Goal: Information Seeking & Learning: Find specific fact

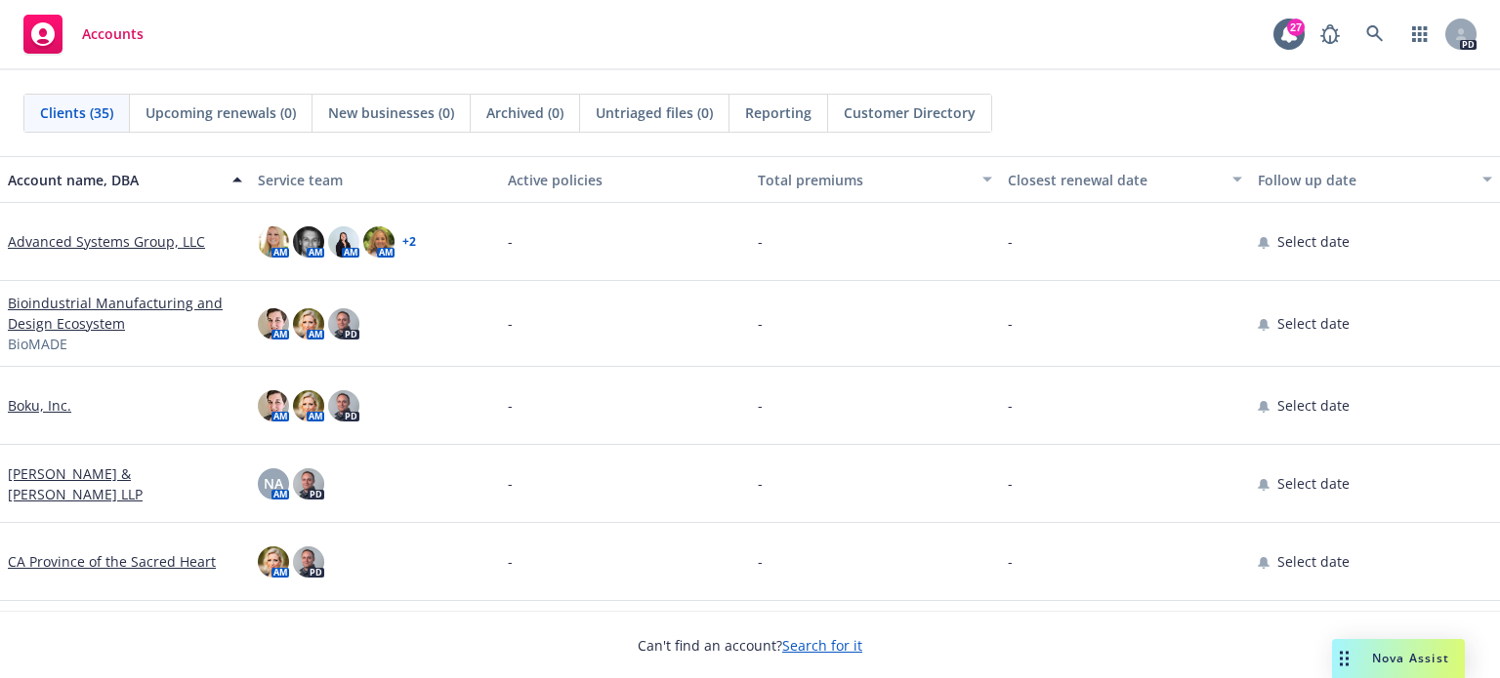
click at [1404, 662] on span "Nova Assist" at bounding box center [1410, 658] width 77 height 17
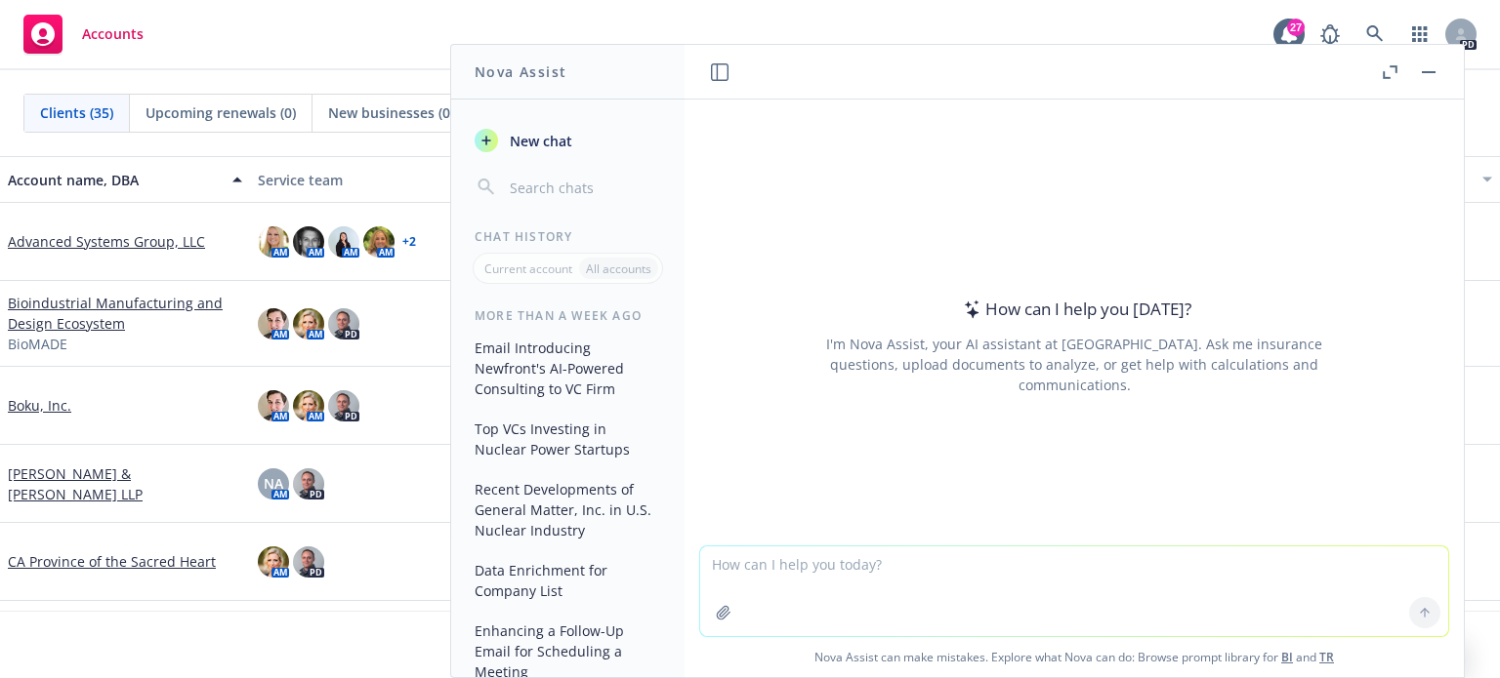
click at [875, 566] on textarea at bounding box center [1074, 592] width 748 height 90
type textarea "hi [PERSON_NAME] - can you tell me everything you know about the company GE Ver…"
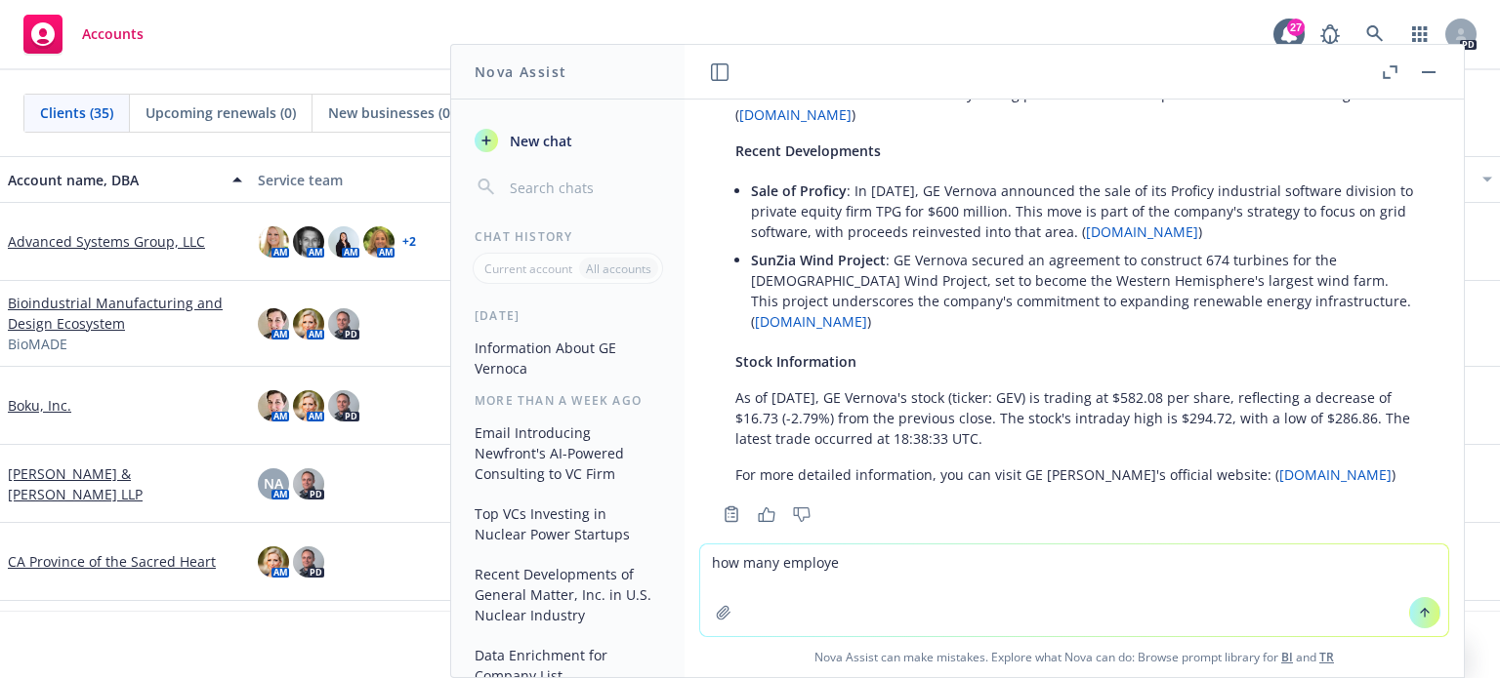
scroll to position [687, 0]
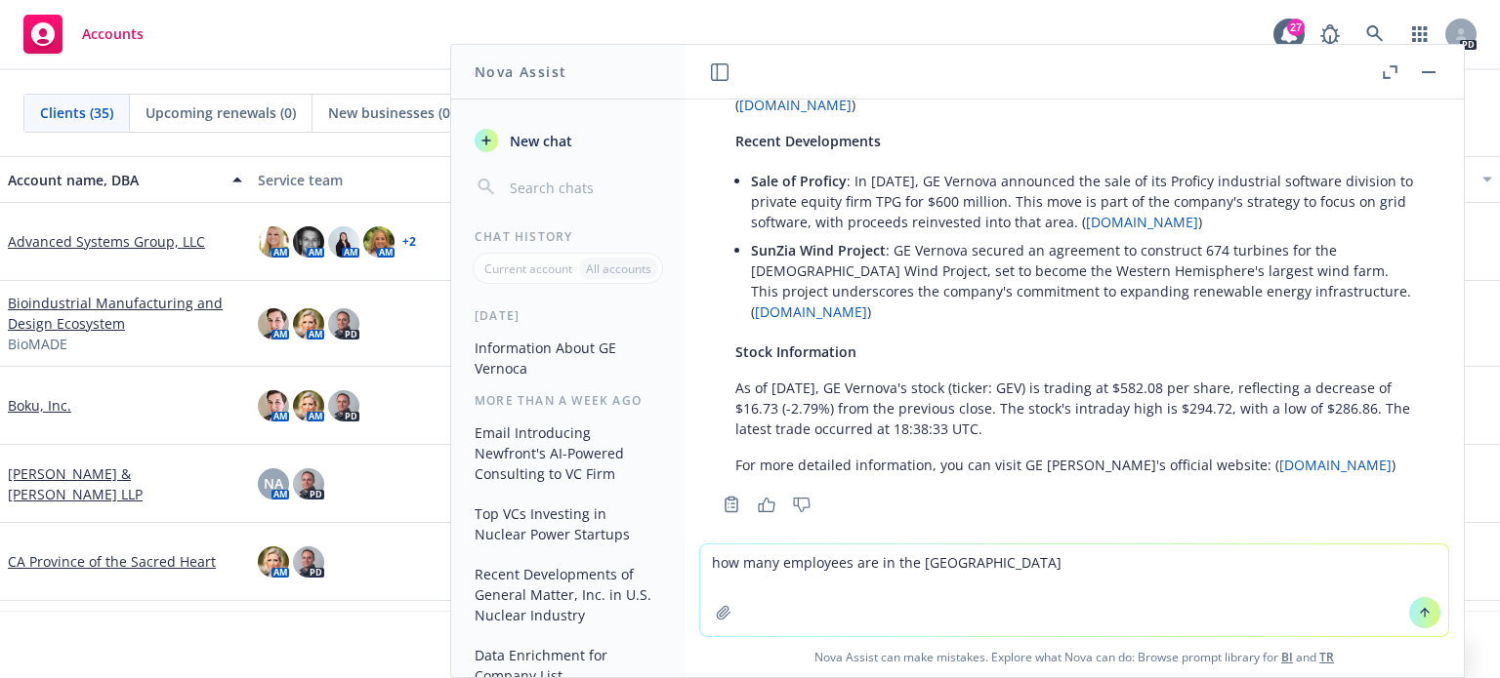
type textarea "how many employees are in the [GEOGRAPHIC_DATA]?"
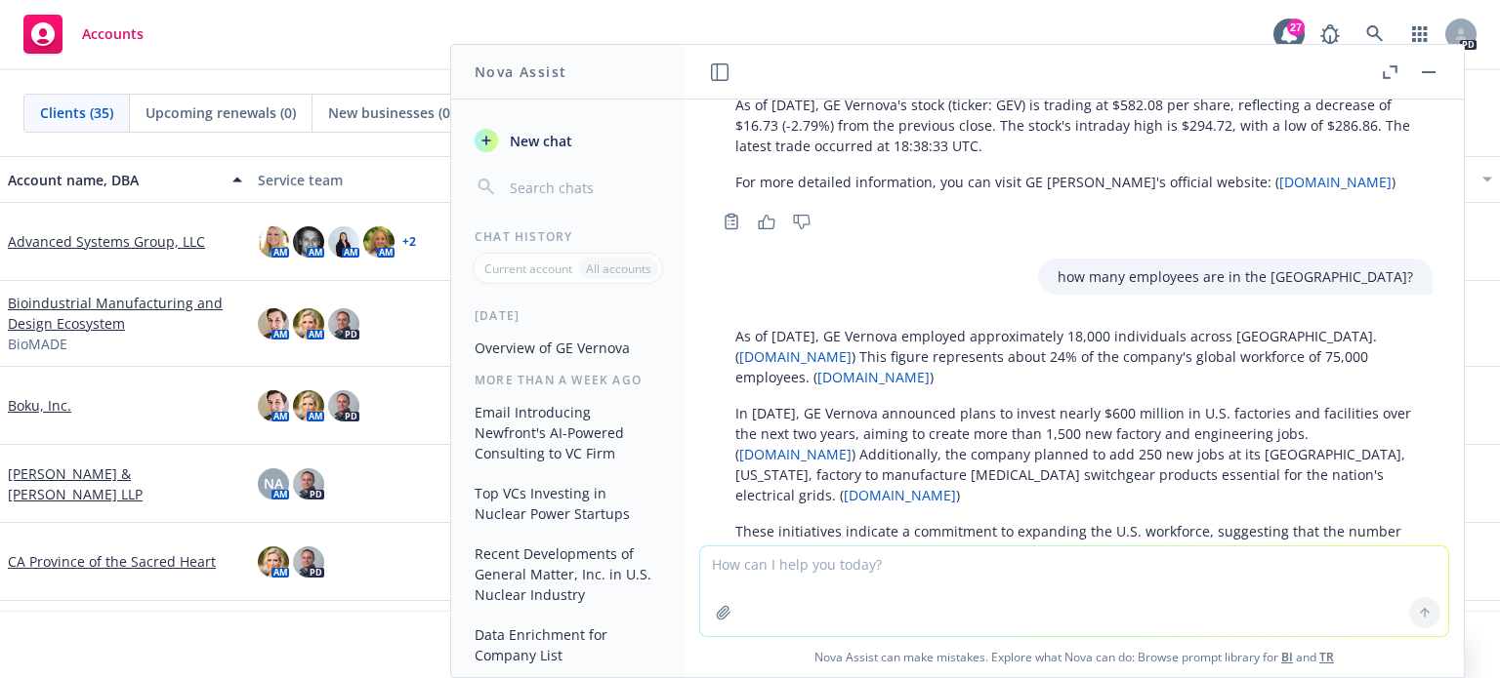
scroll to position [1055, 0]
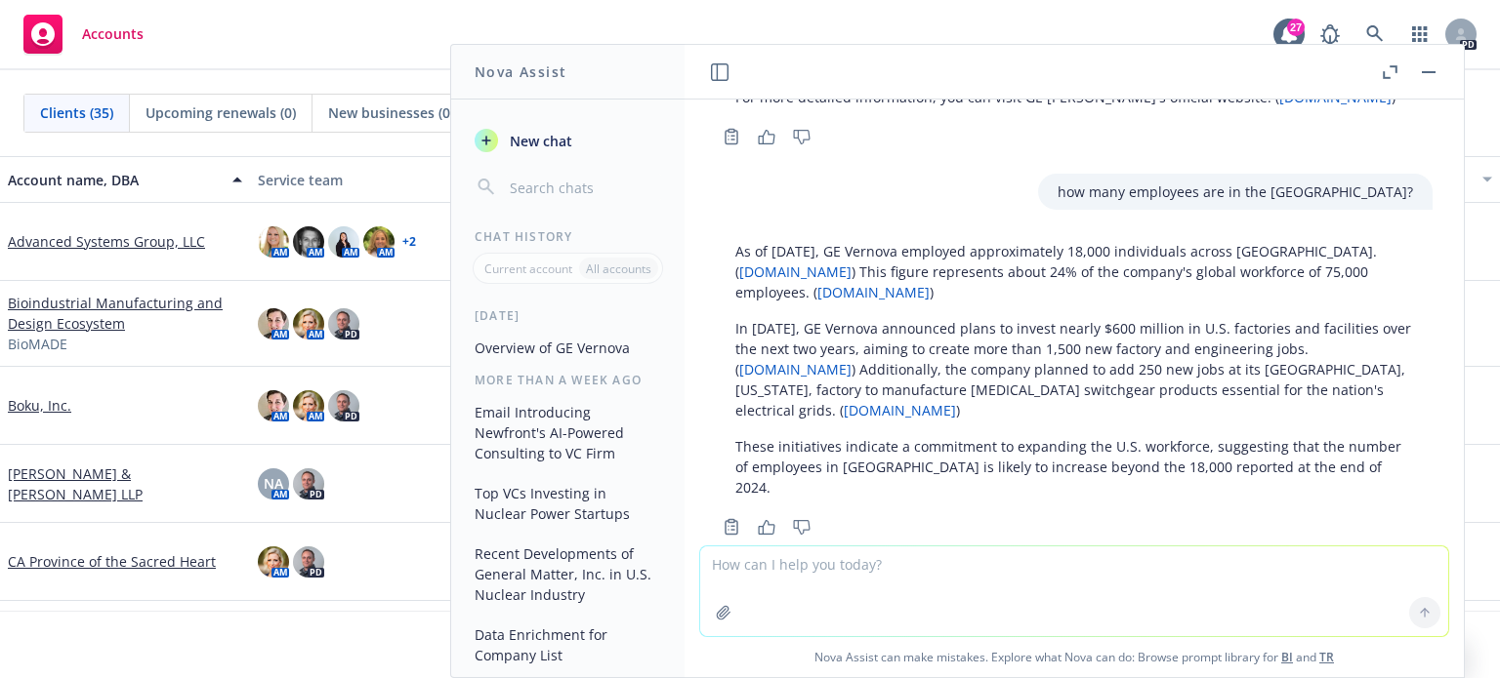
click at [855, 570] on textarea at bounding box center [1074, 592] width 748 height 90
type textarea "c"
type textarea "can you list me the top VC firms that are investing in energy companies"
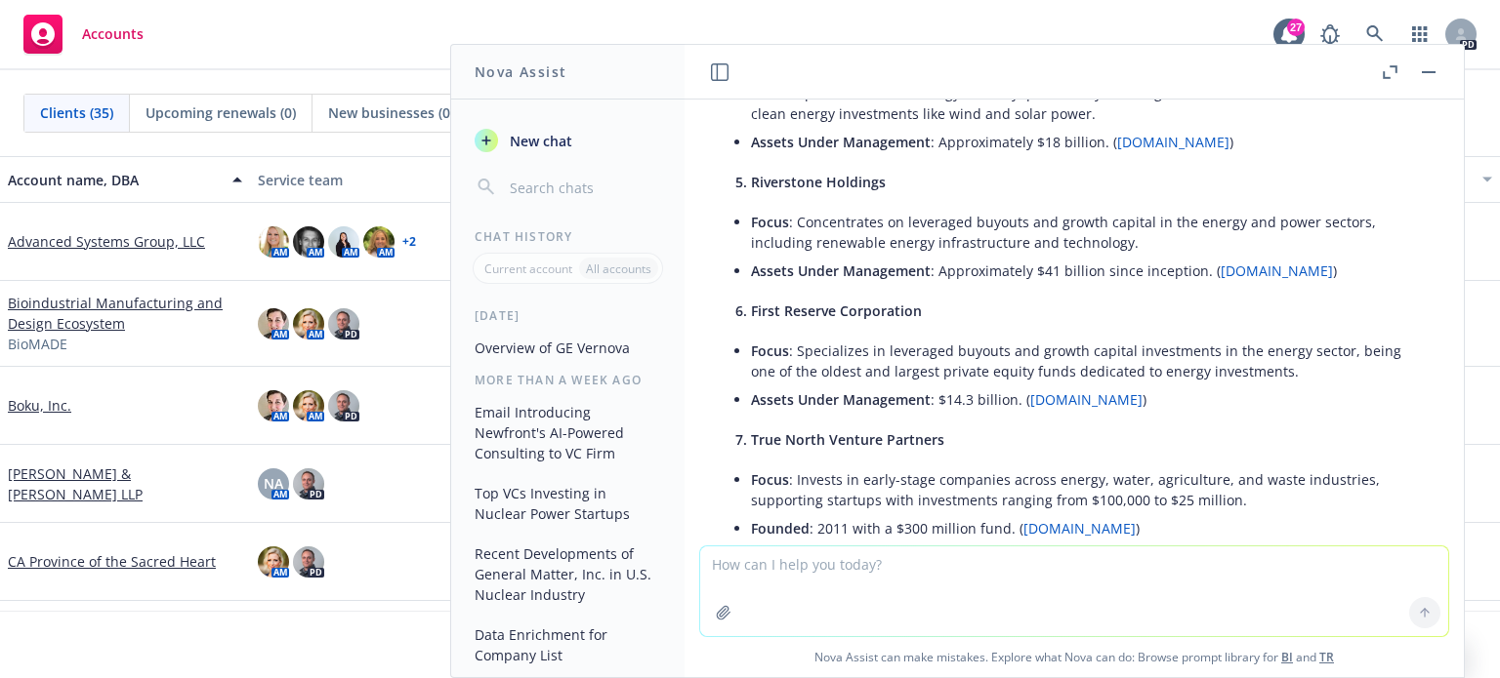
scroll to position [2267, 0]
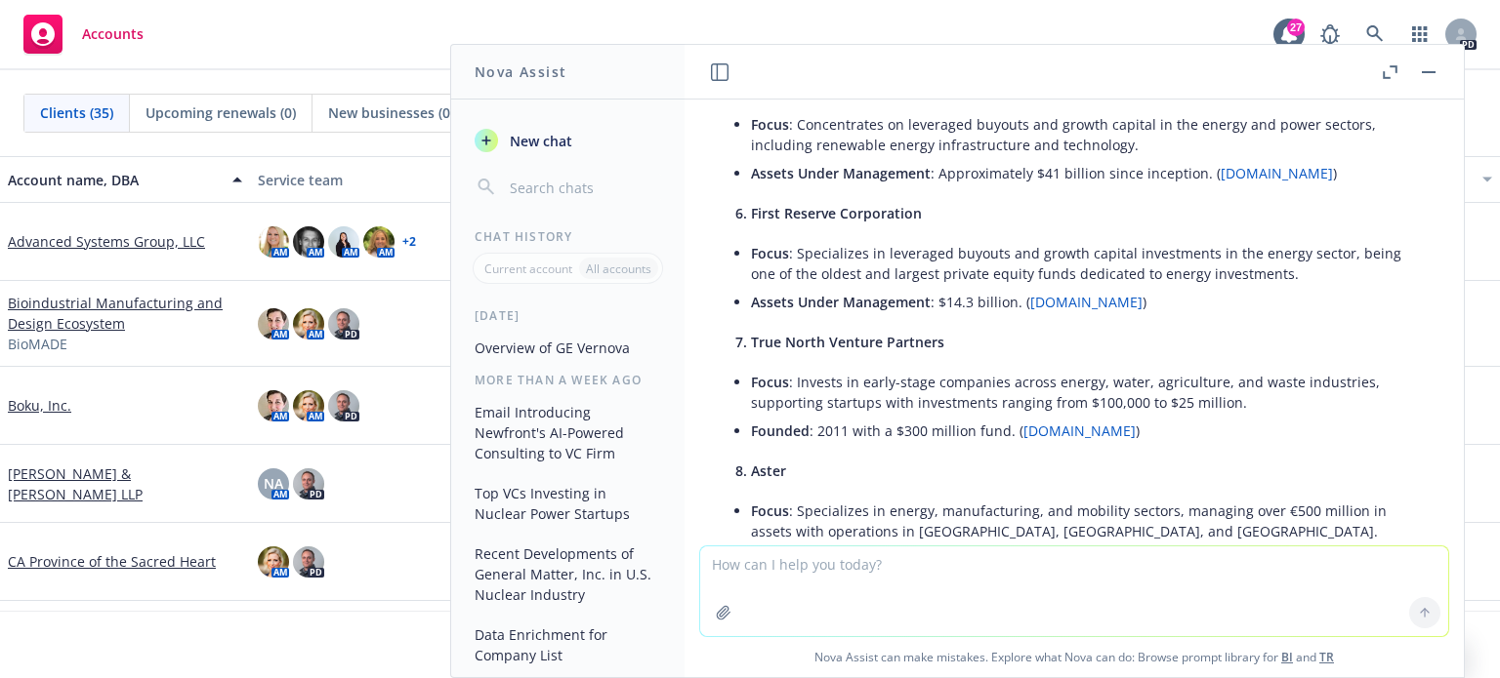
click at [541, 501] on button "Top VCs Investing in Nuclear Power Startups" at bounding box center [568, 503] width 202 height 53
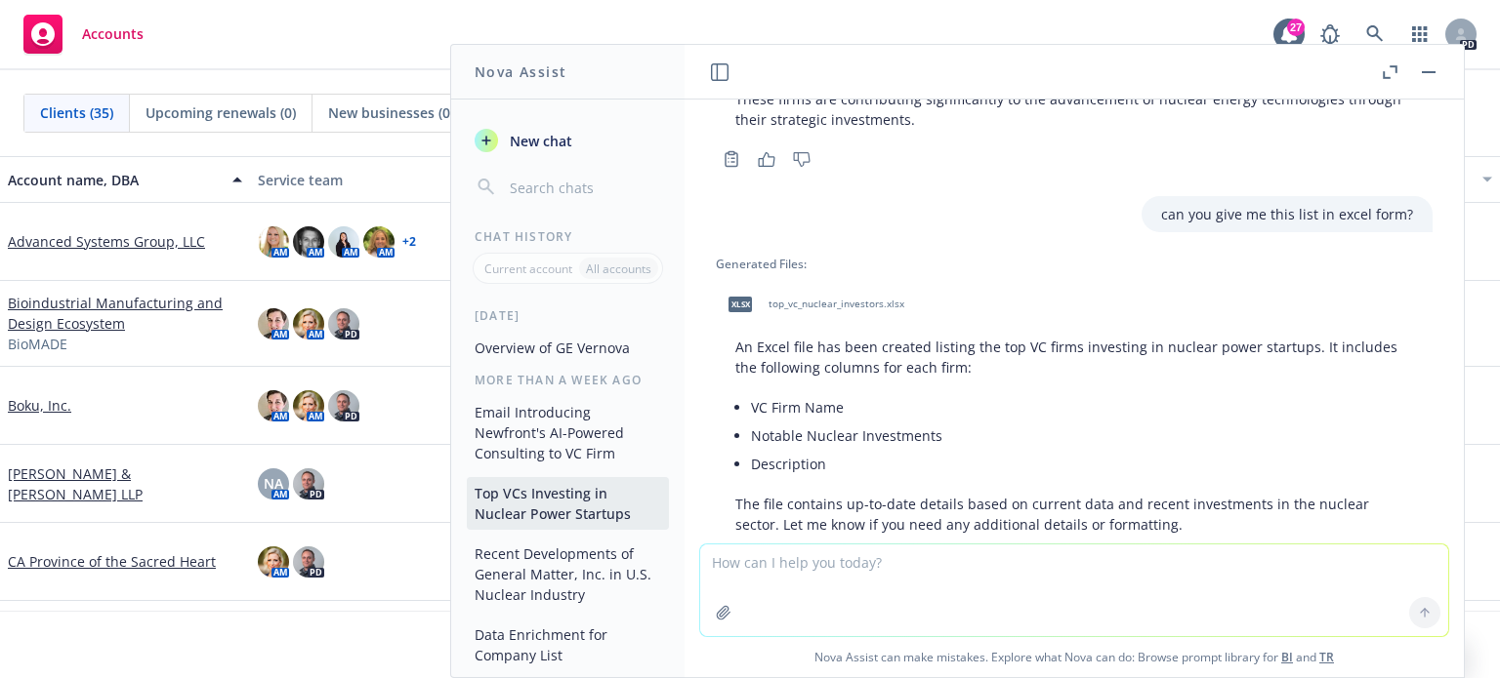
scroll to position [755, 0]
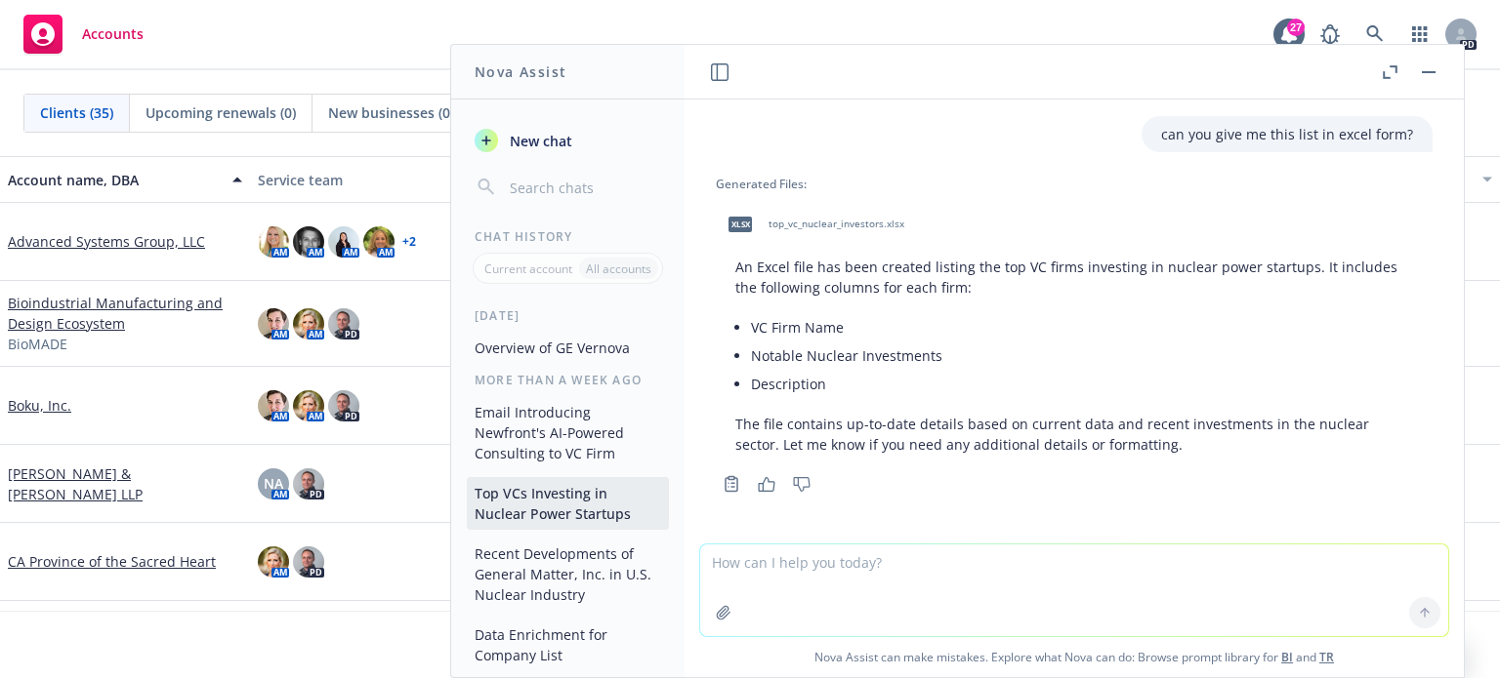
click at [809, 219] on span "top_vc_nuclear_investors.xlsx" at bounding box center [836, 224] width 136 height 13
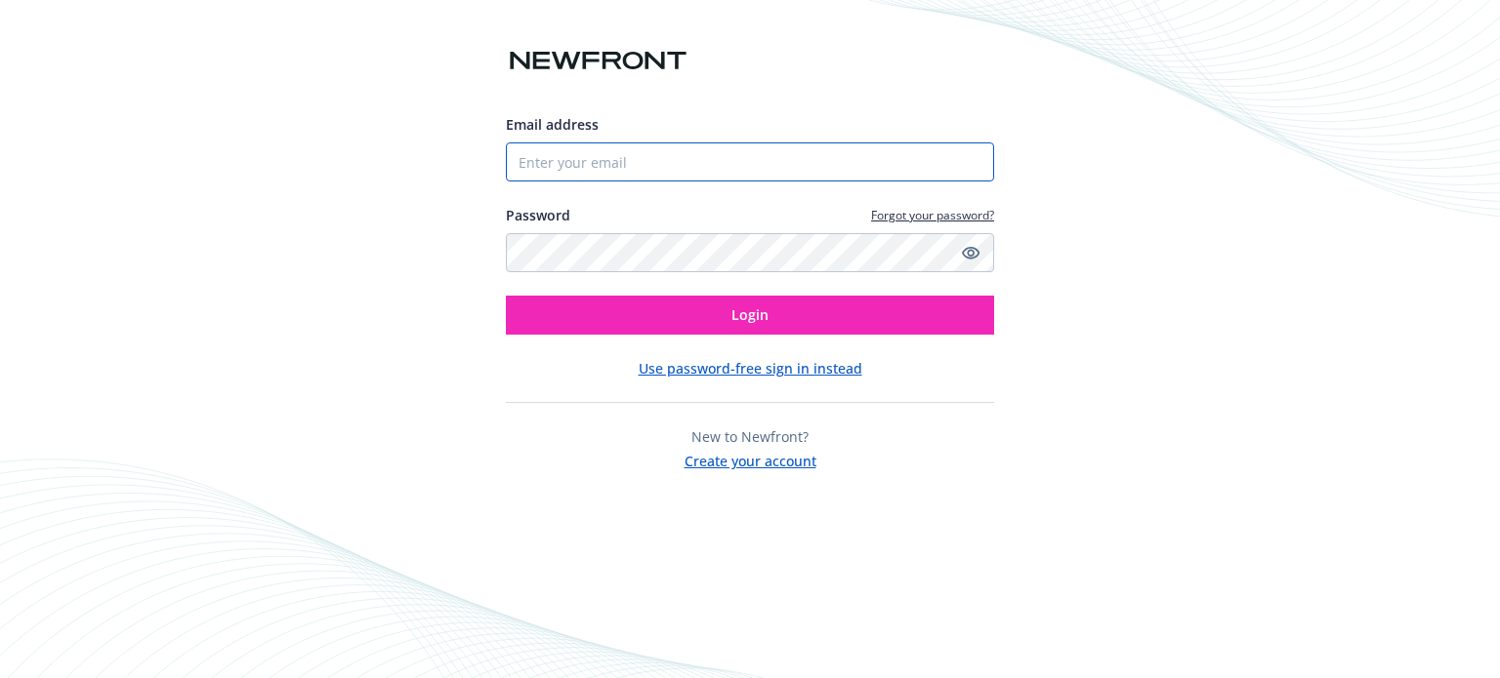
click at [646, 146] on input "Email address" at bounding box center [750, 162] width 488 height 39
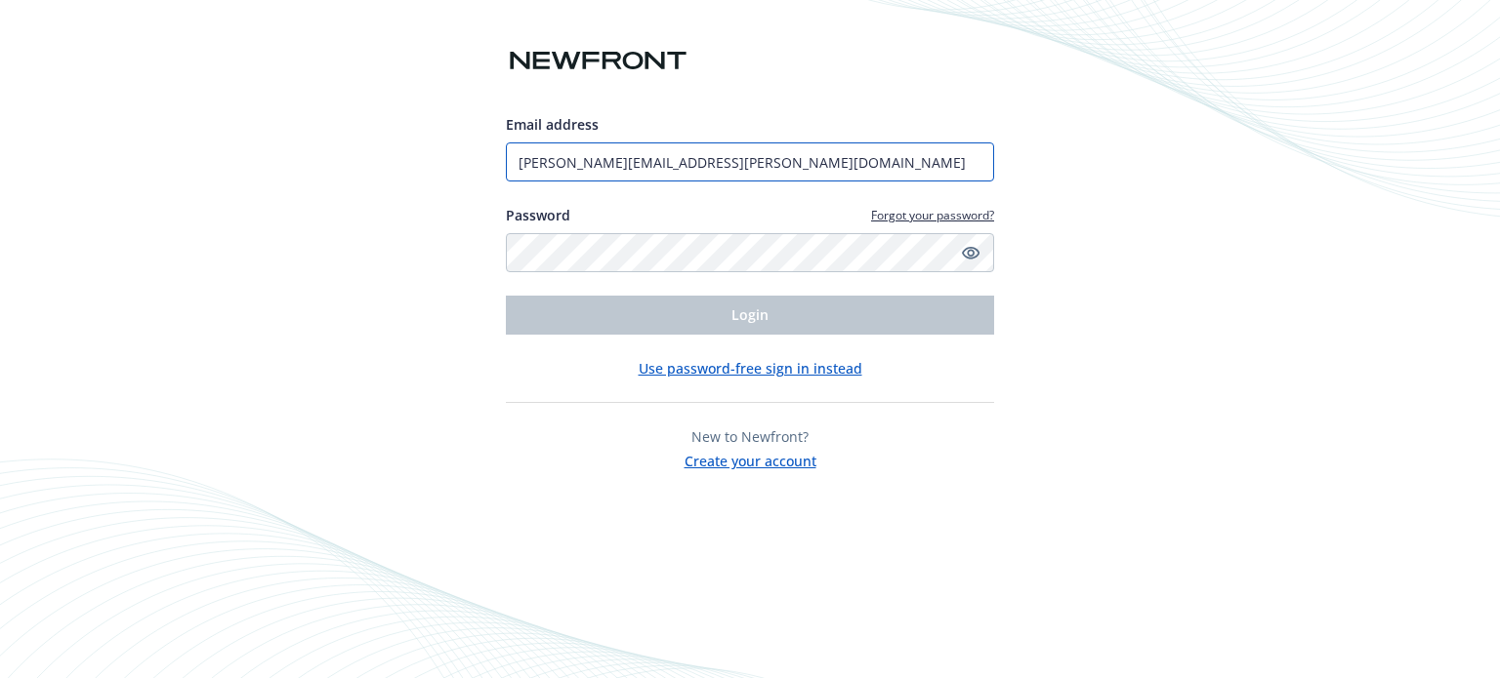
type input "patrick.hennon@newfront.com"
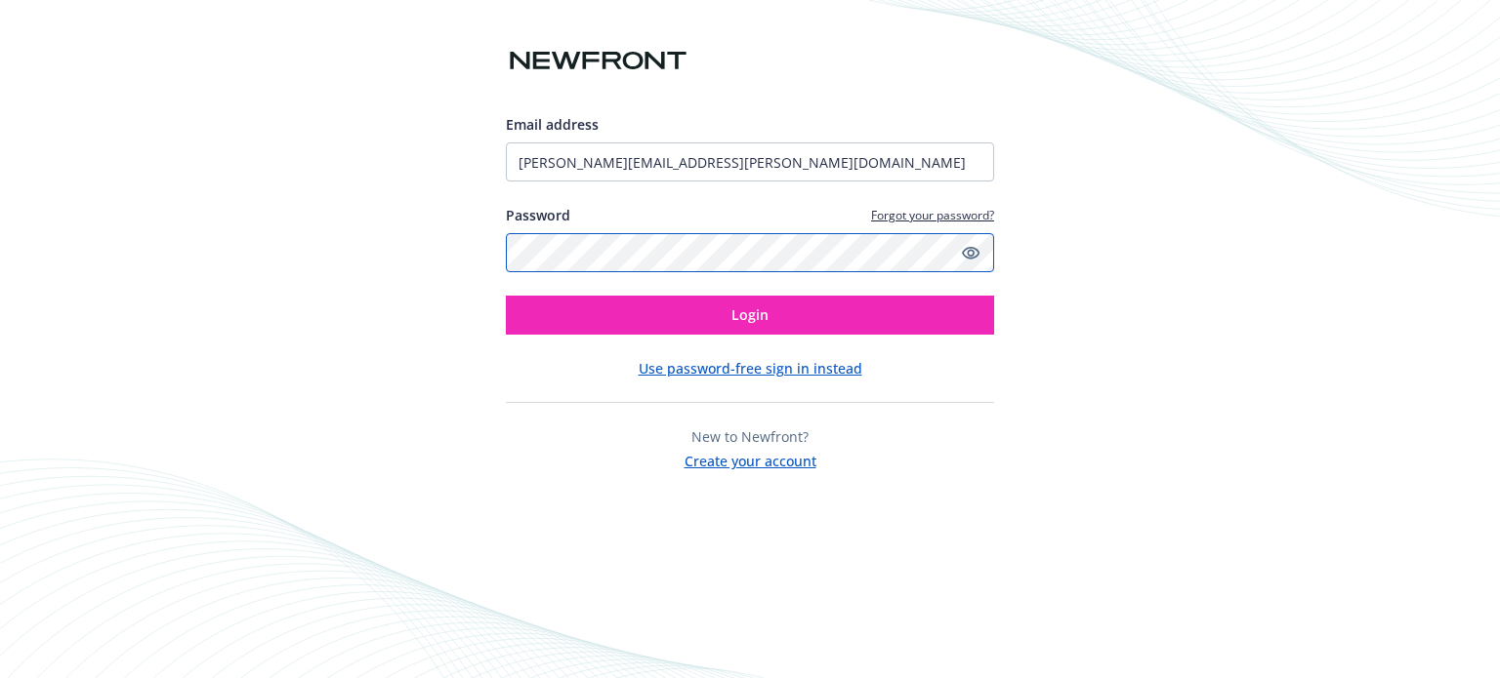
click at [506, 296] on button "Login" at bounding box center [750, 315] width 488 height 39
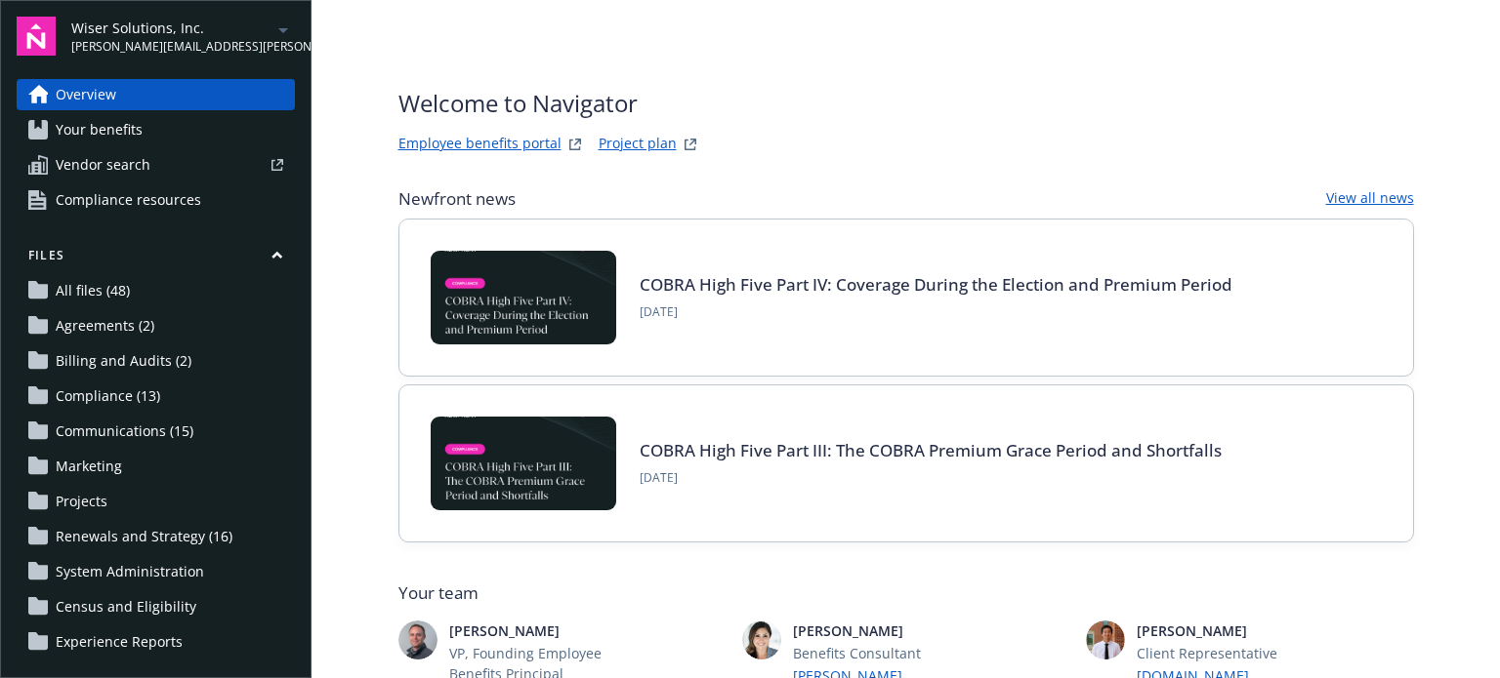
click at [176, 23] on span "Wiser Solutions, Inc." at bounding box center [171, 28] width 200 height 21
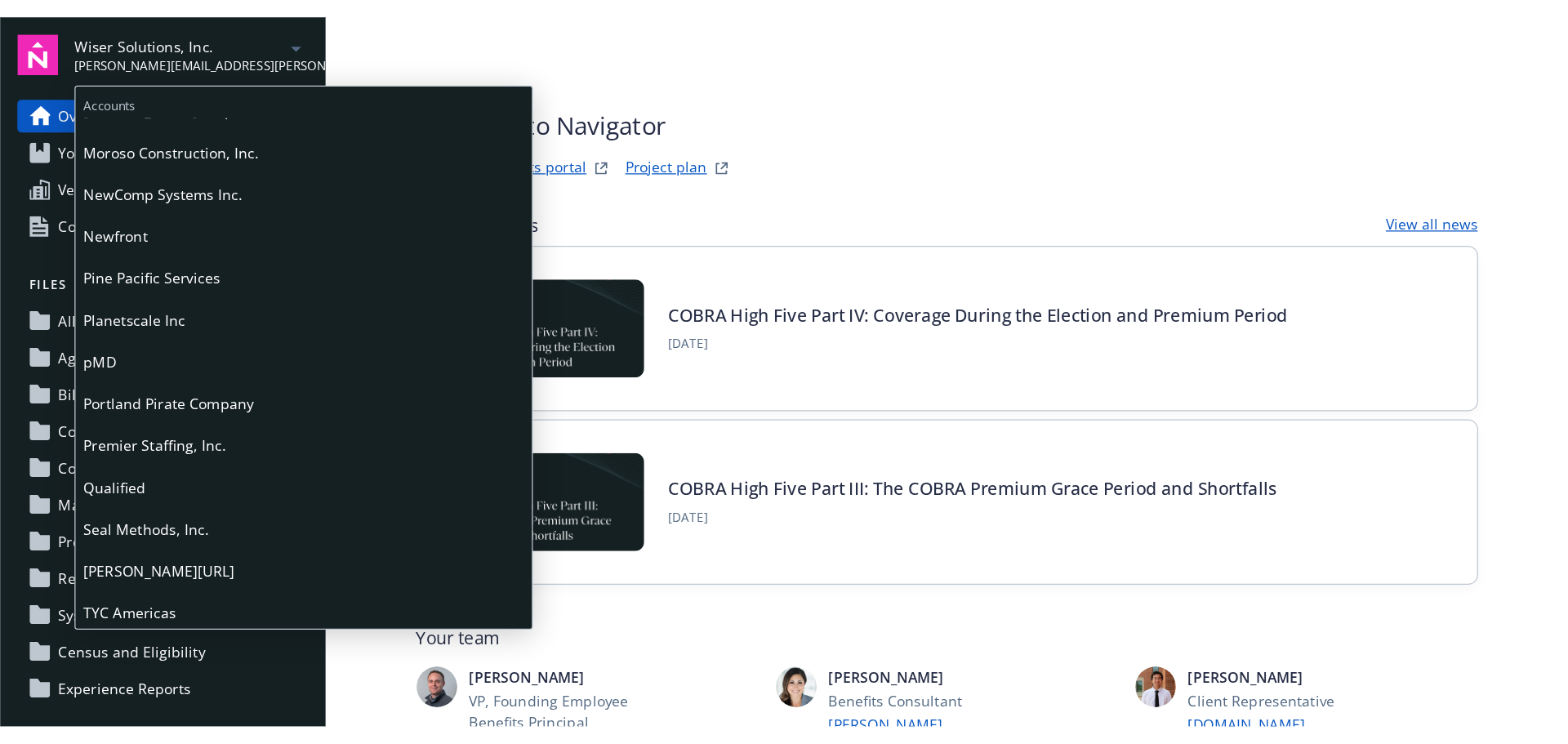
scroll to position [668, 0]
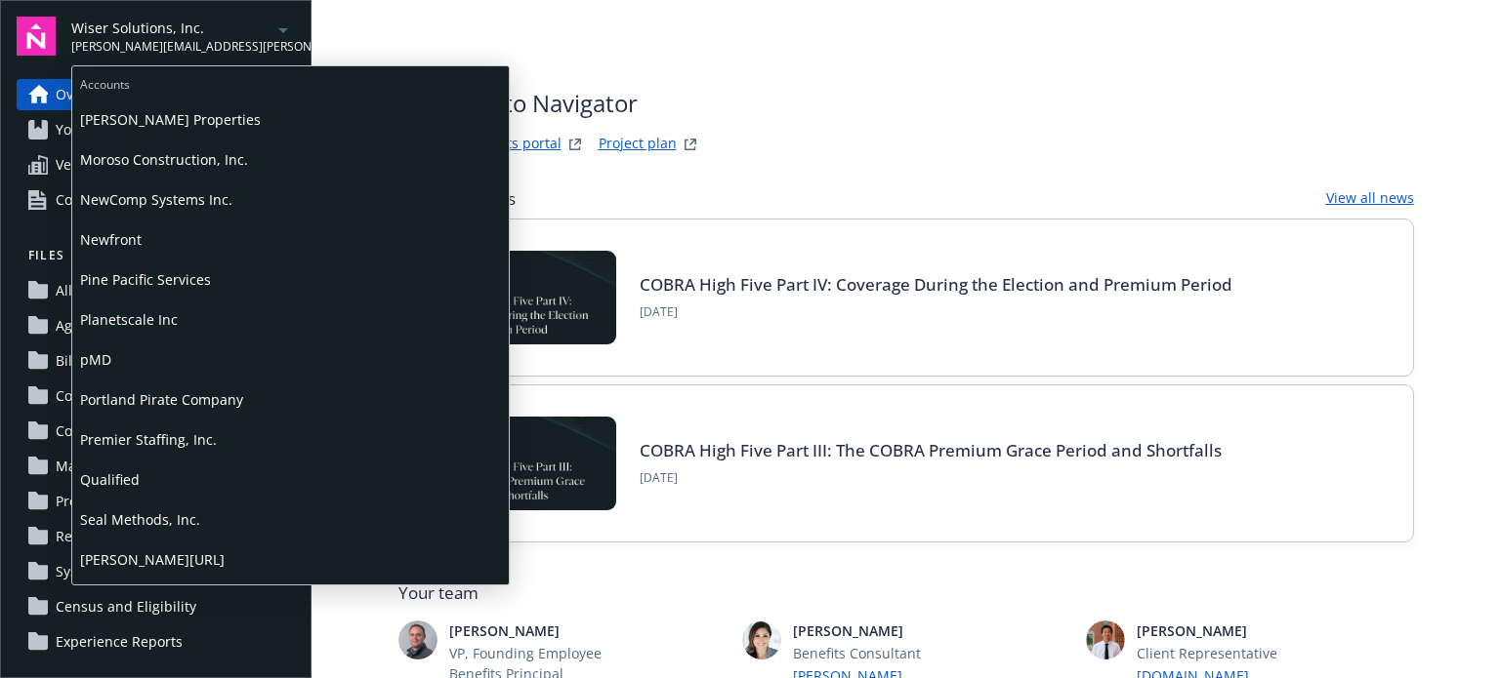
click at [162, 331] on span "Planetscale Inc" at bounding box center [290, 320] width 421 height 40
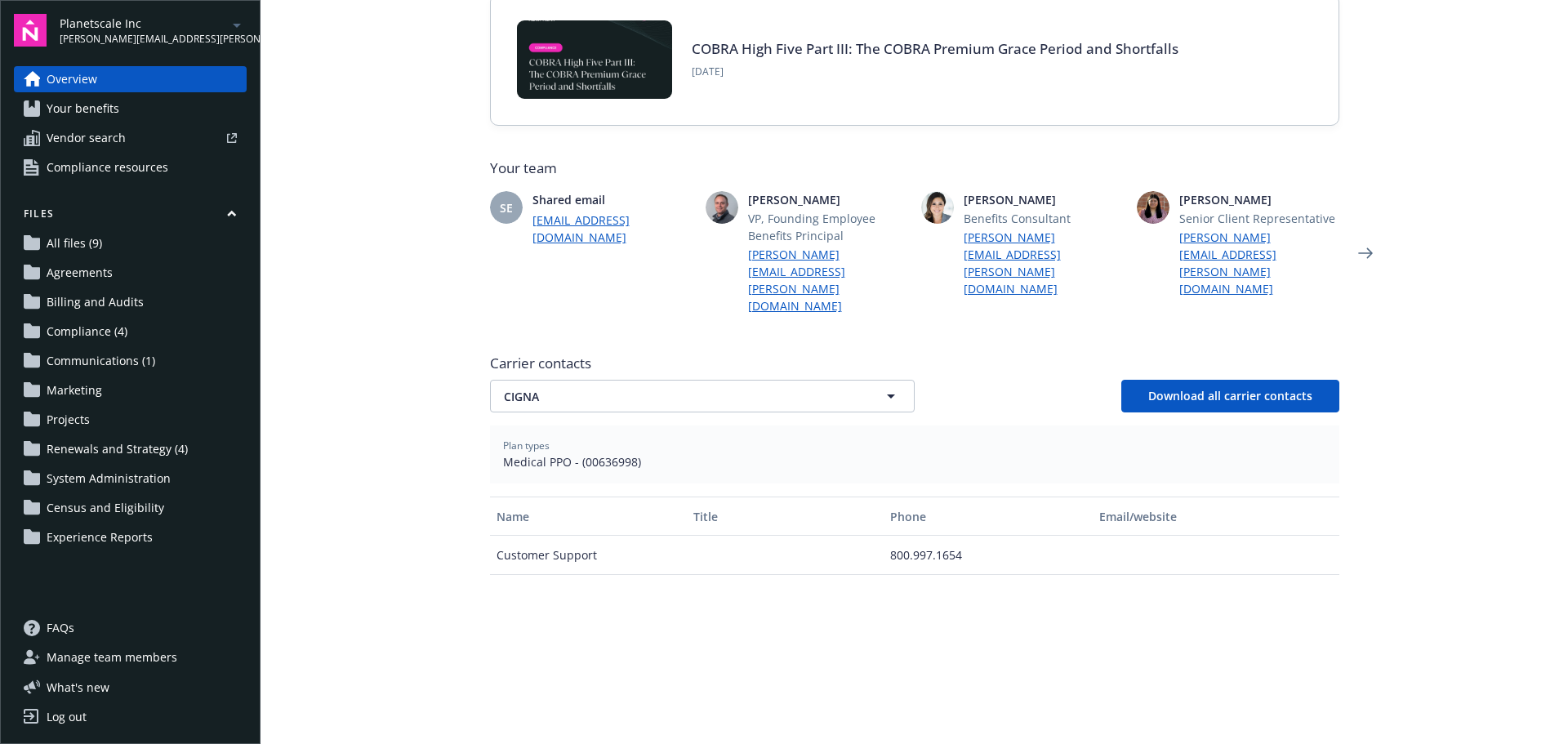
scroll to position [327, 0]
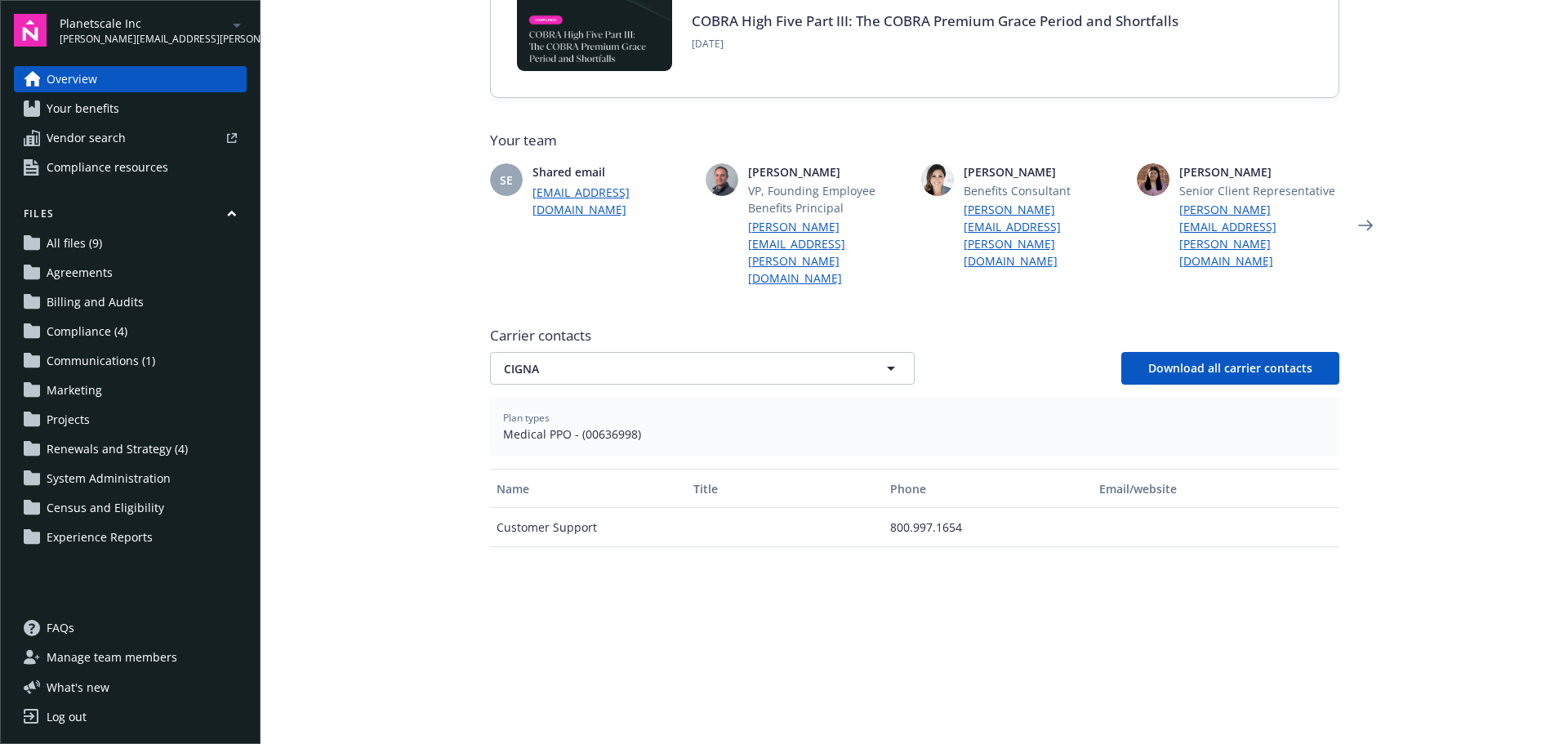
click at [169, 38] on span "patrick.hennon@newfront.com" at bounding box center [143, 39] width 167 height 15
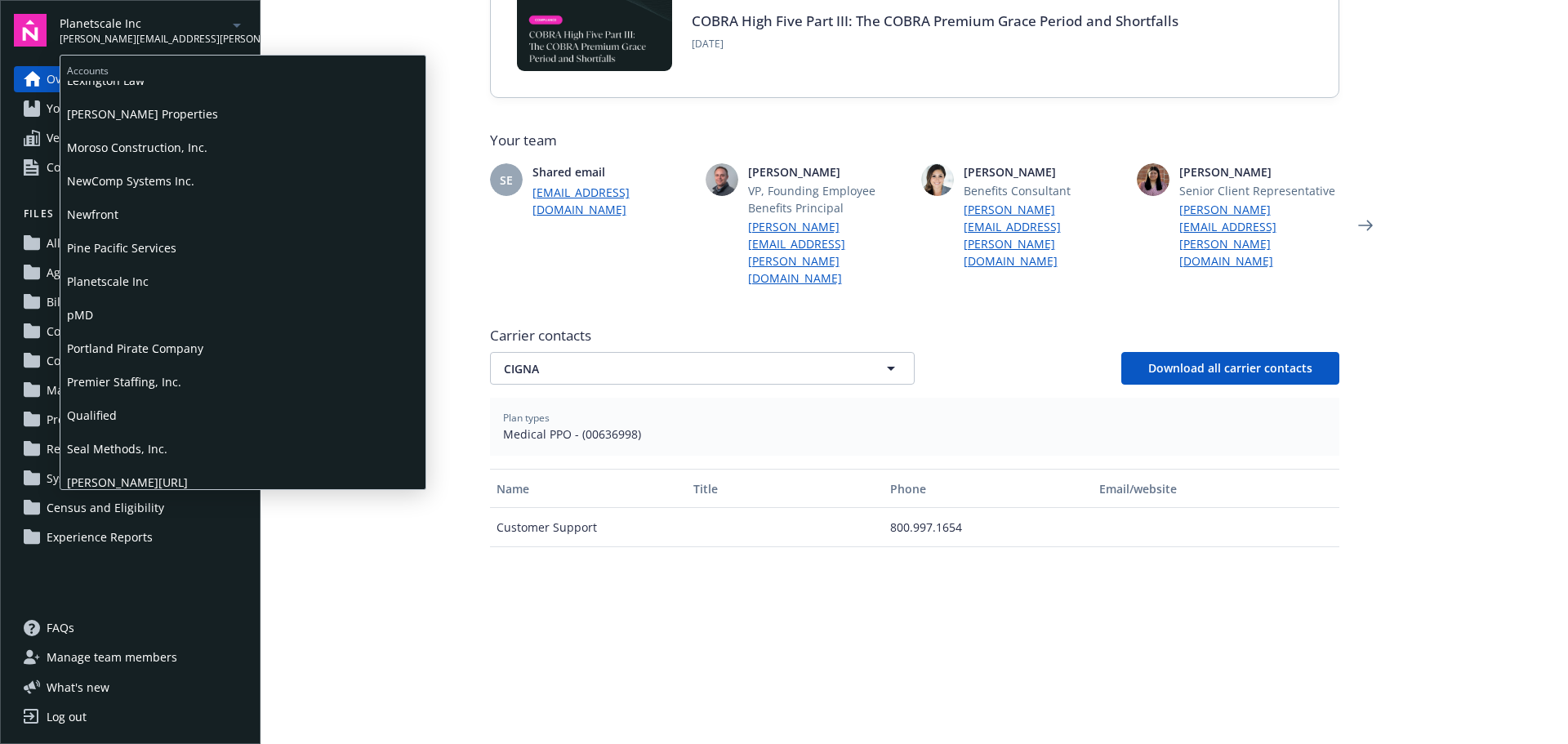
scroll to position [736, 0]
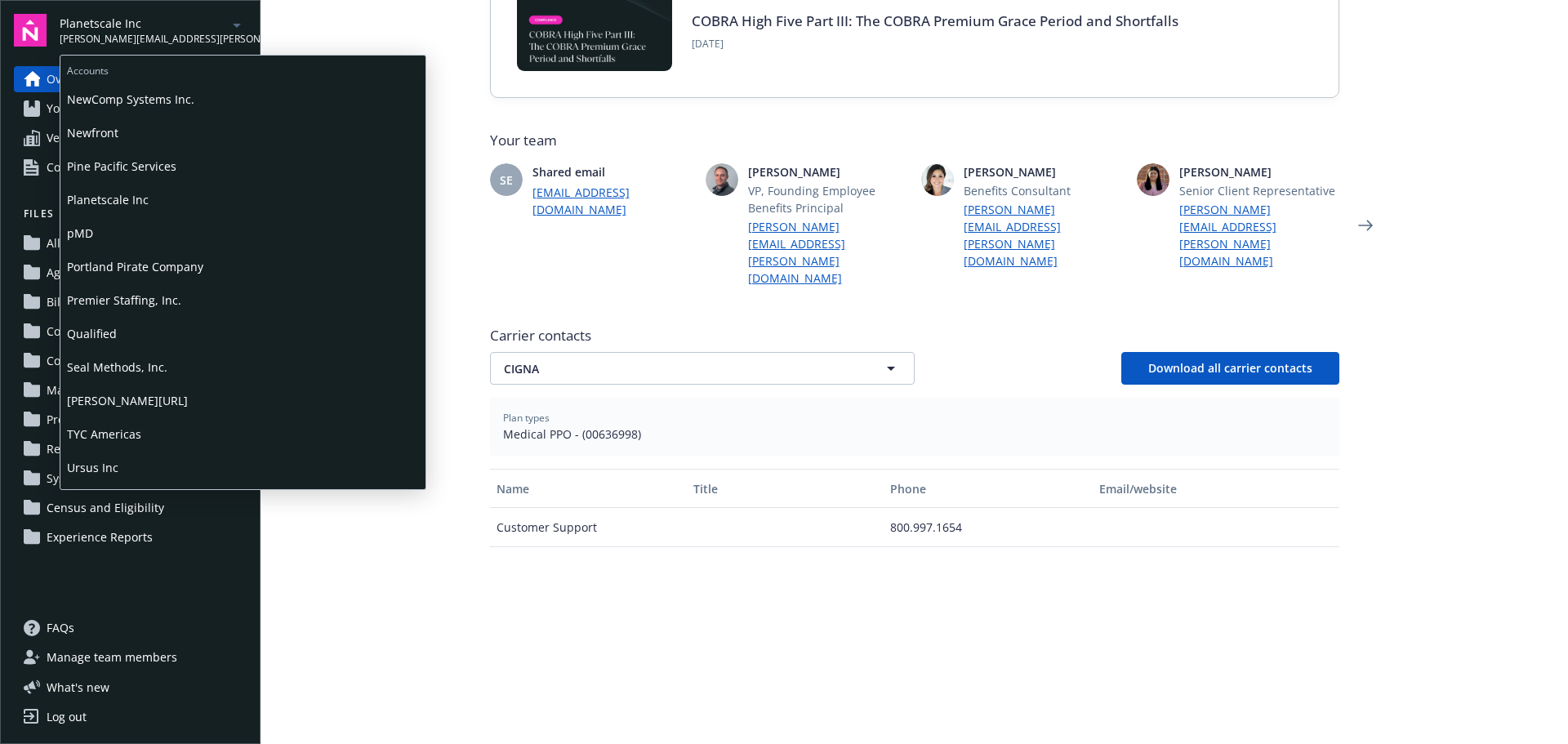
click at [99, 393] on span "smith.ai" at bounding box center [243, 401] width 352 height 33
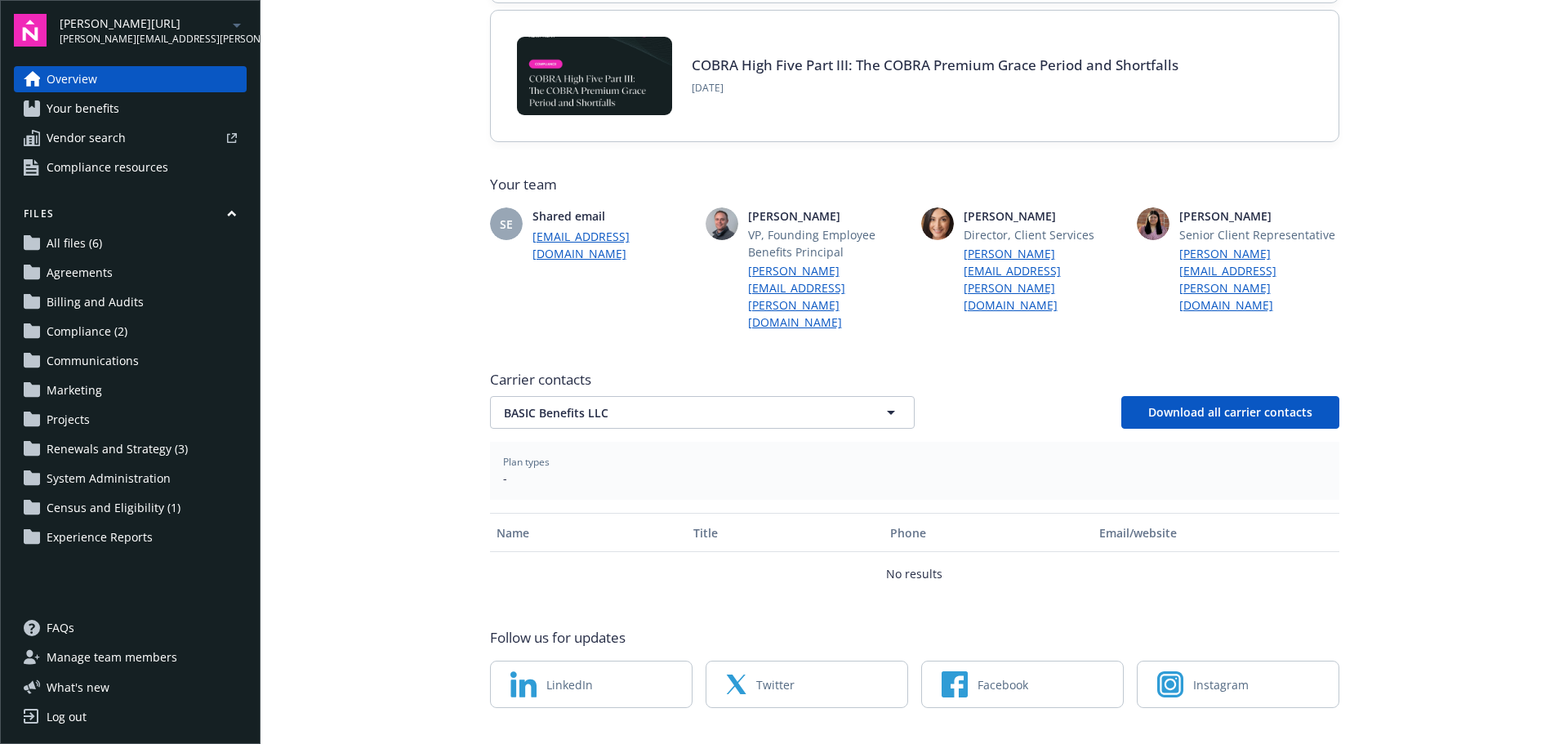
scroll to position [314, 0]
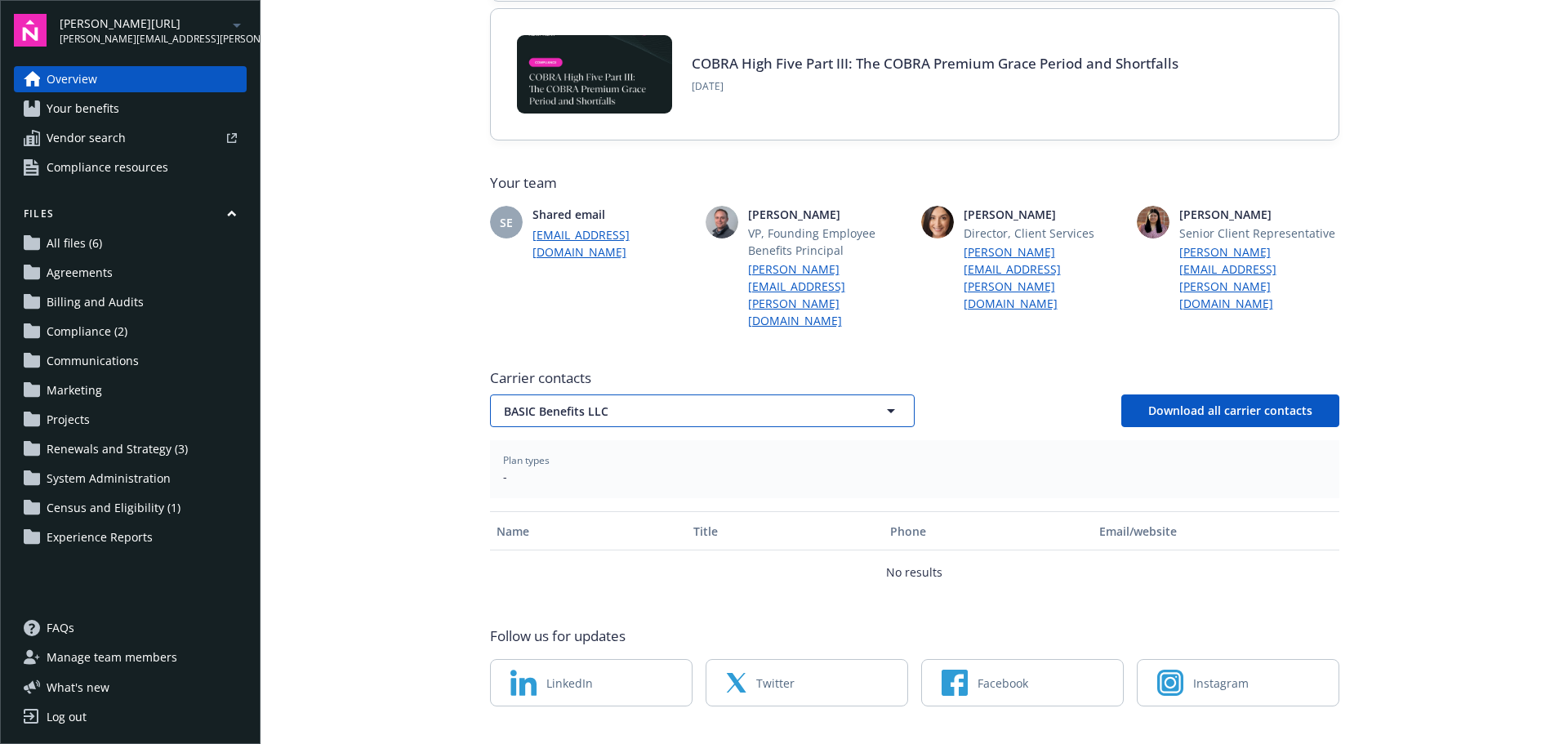
click at [638, 403] on span "BASIC Benefits LLC" at bounding box center [674, 411] width 340 height 18
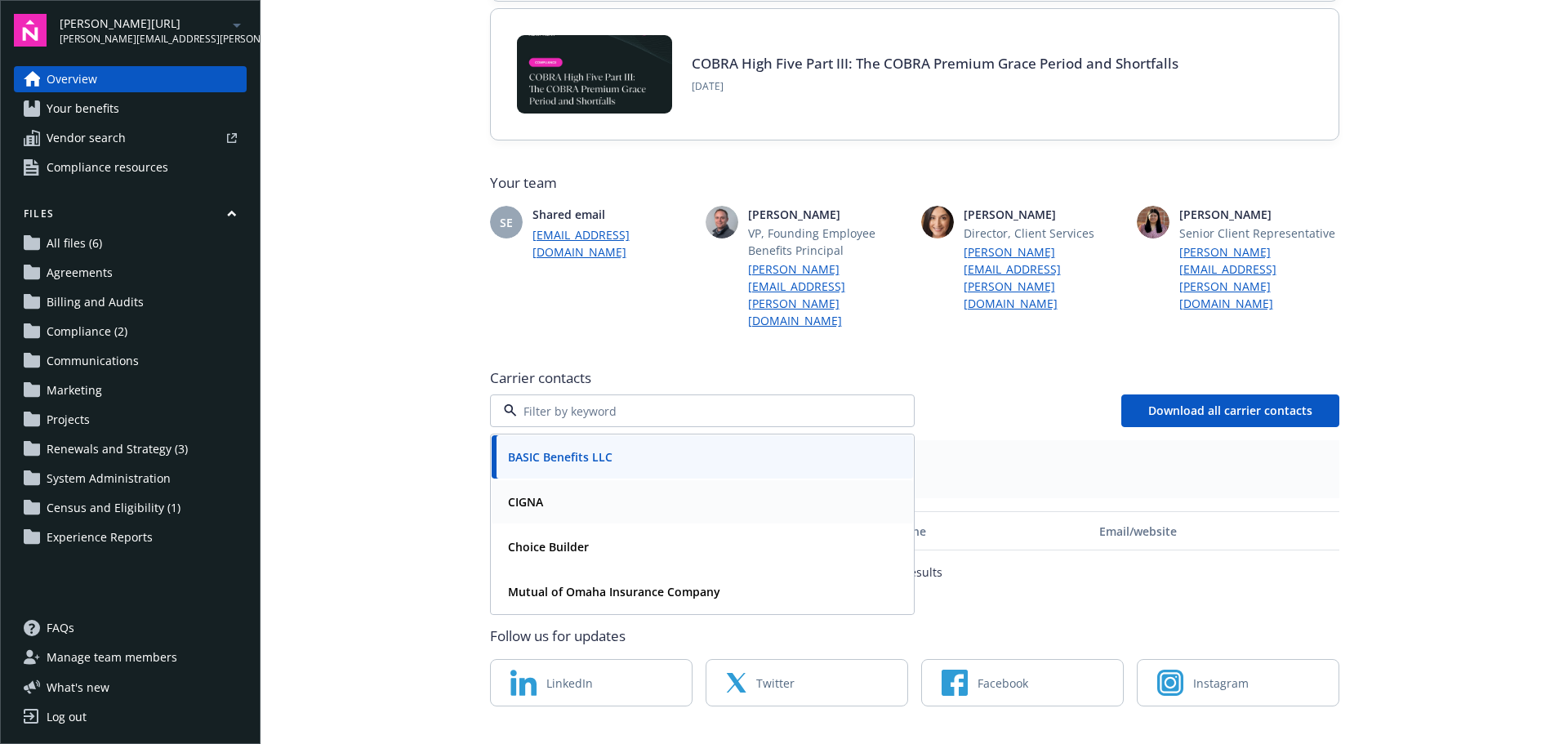
click at [517, 490] on div "CIGNA" at bounding box center [524, 502] width 45 height 23
